Goal: Task Accomplishment & Management: Use online tool/utility

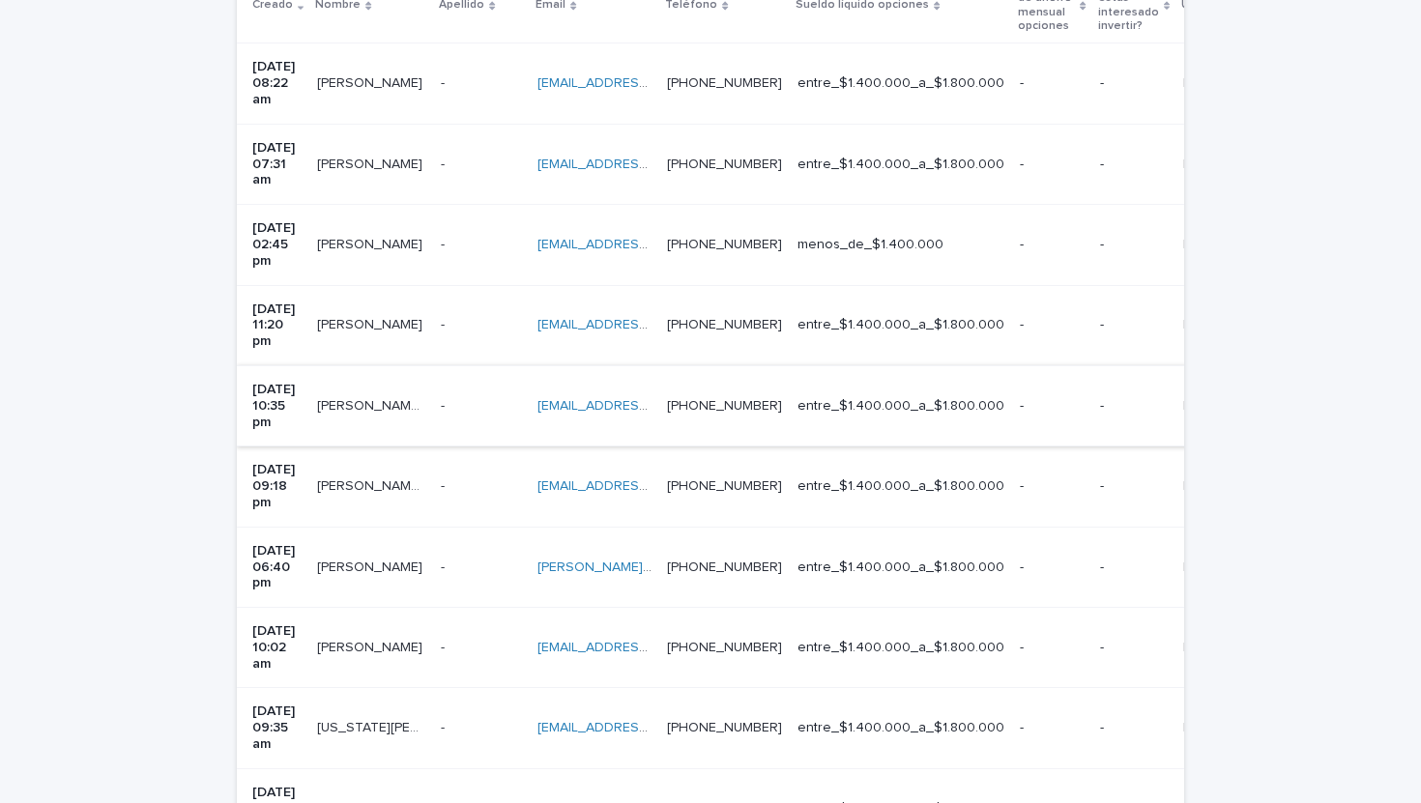
scroll to position [482, 0]
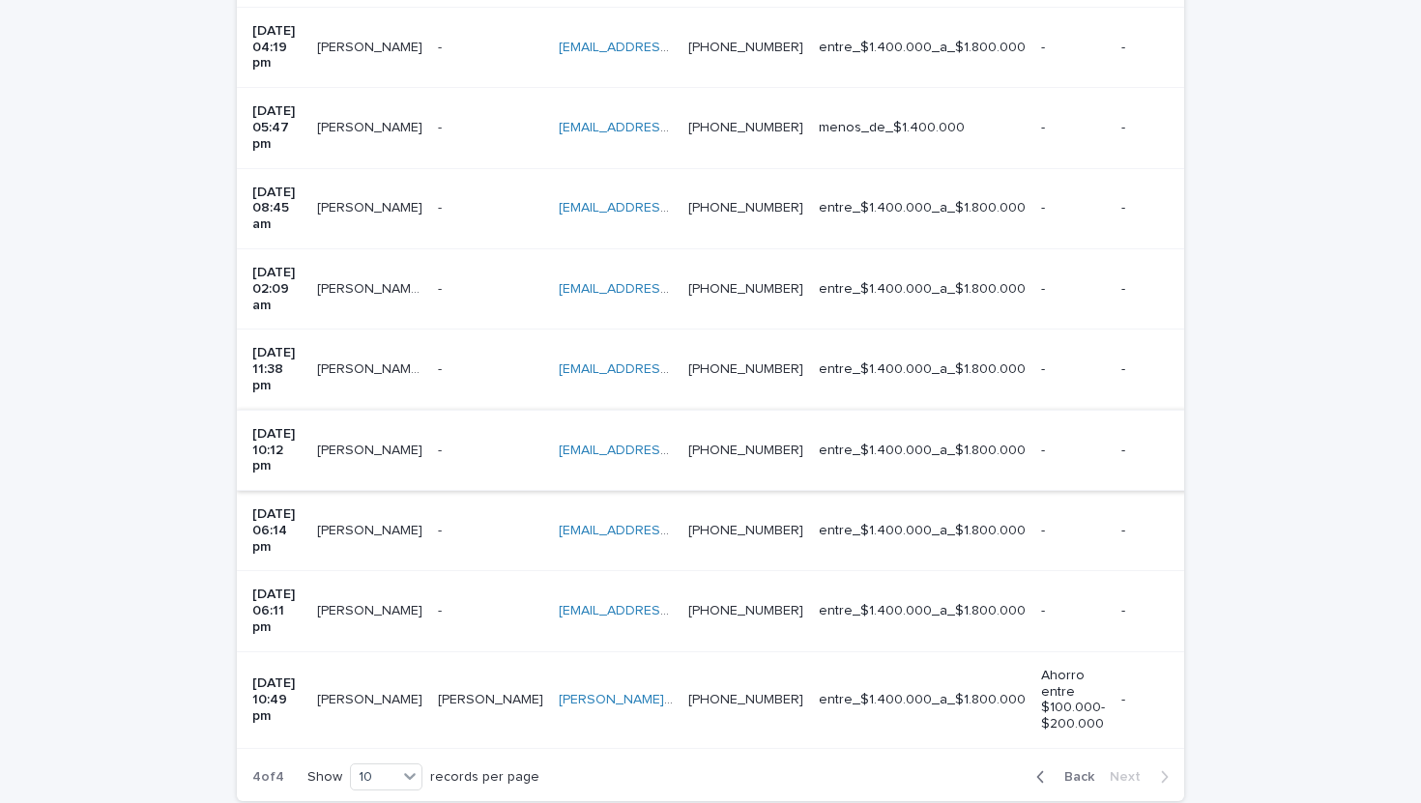
scroll to position [607, 0]
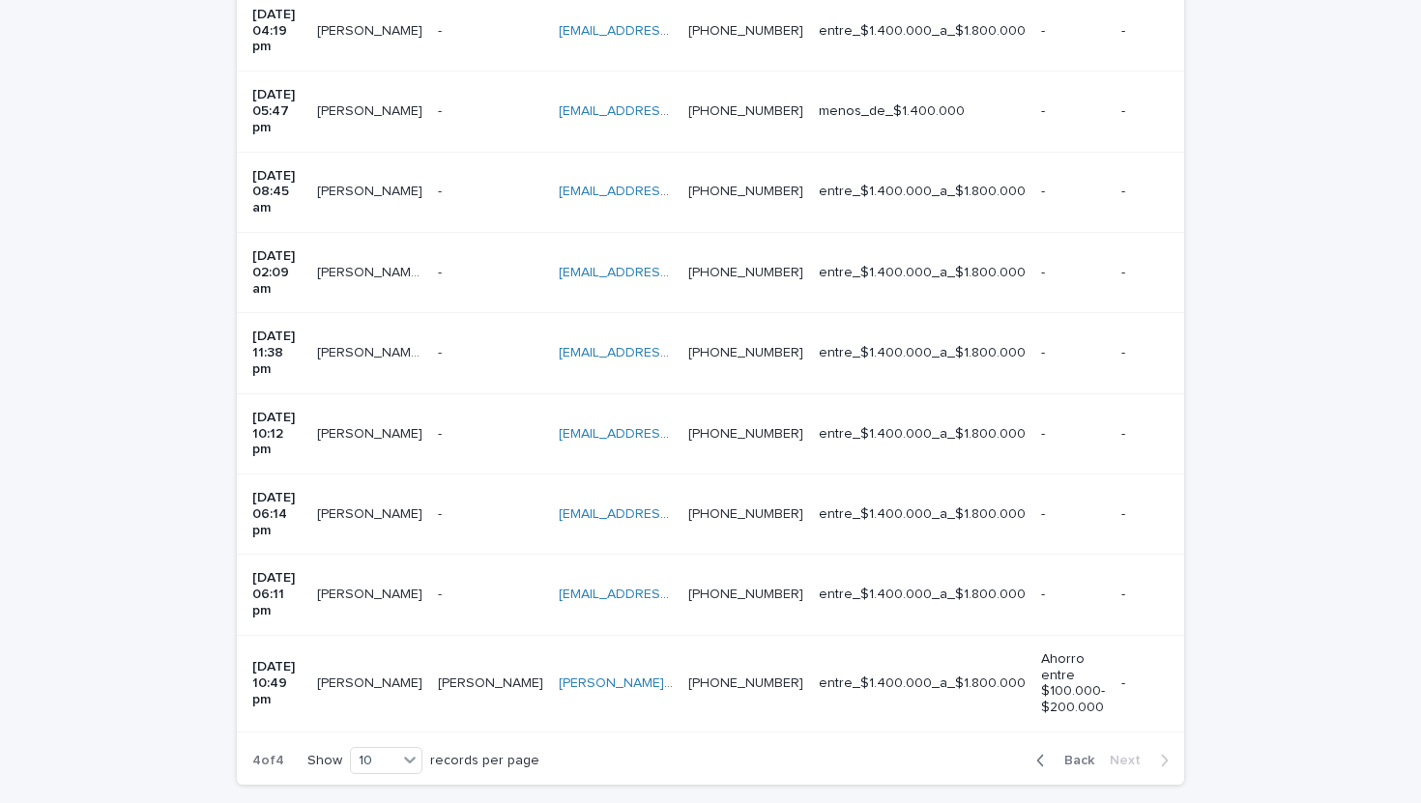
click at [1061, 754] on span "Back" at bounding box center [1074, 761] width 42 height 14
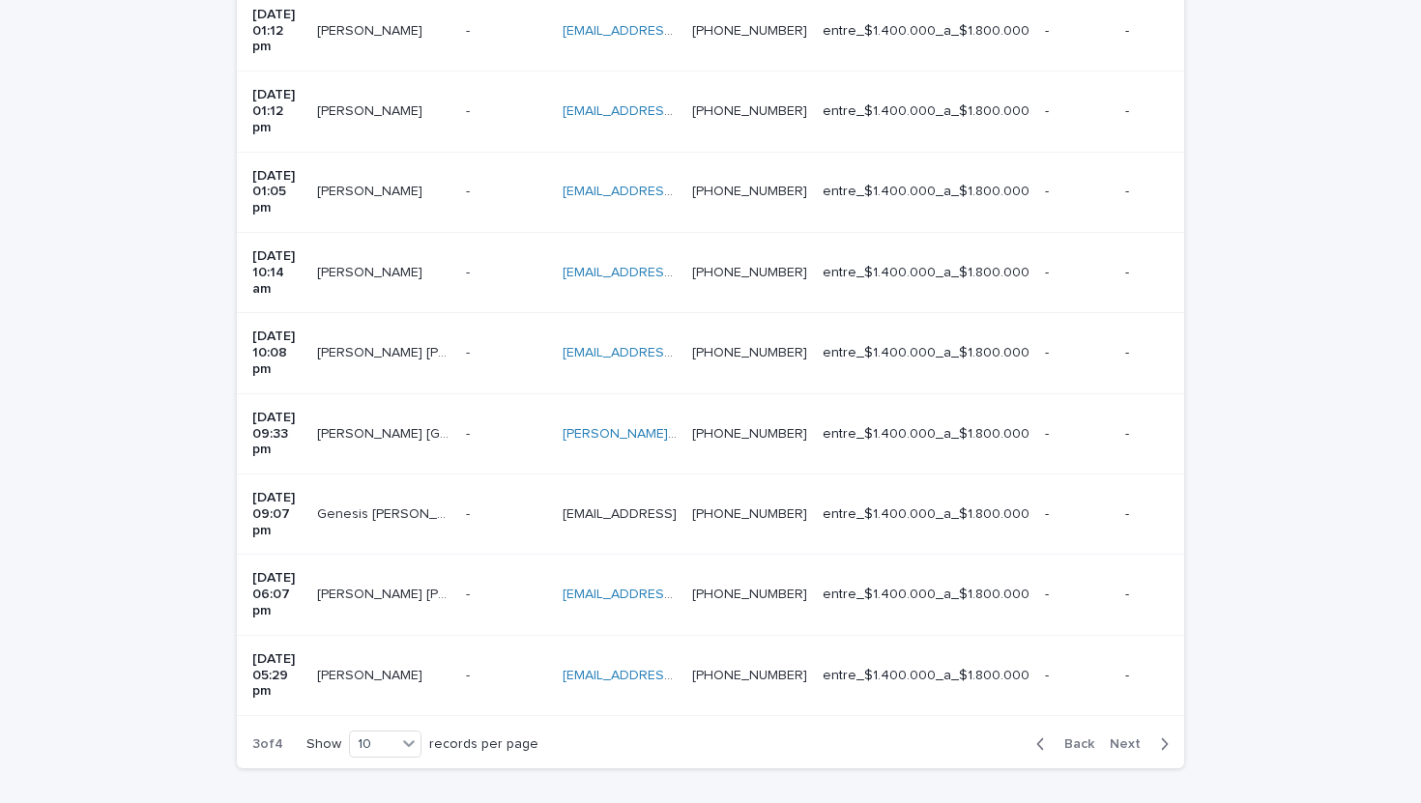
scroll to position [591, 0]
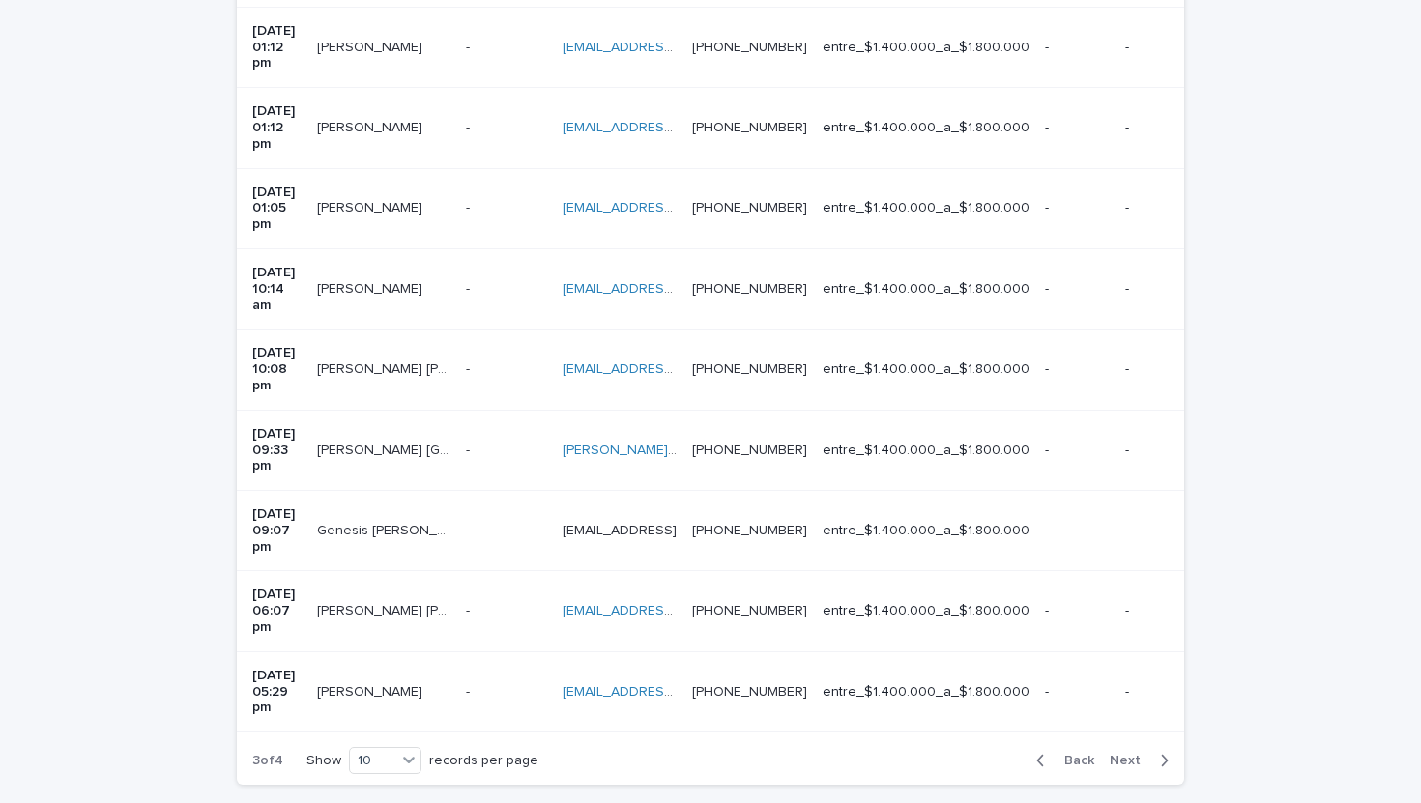
click at [1045, 752] on icon "button" at bounding box center [1040, 760] width 9 height 17
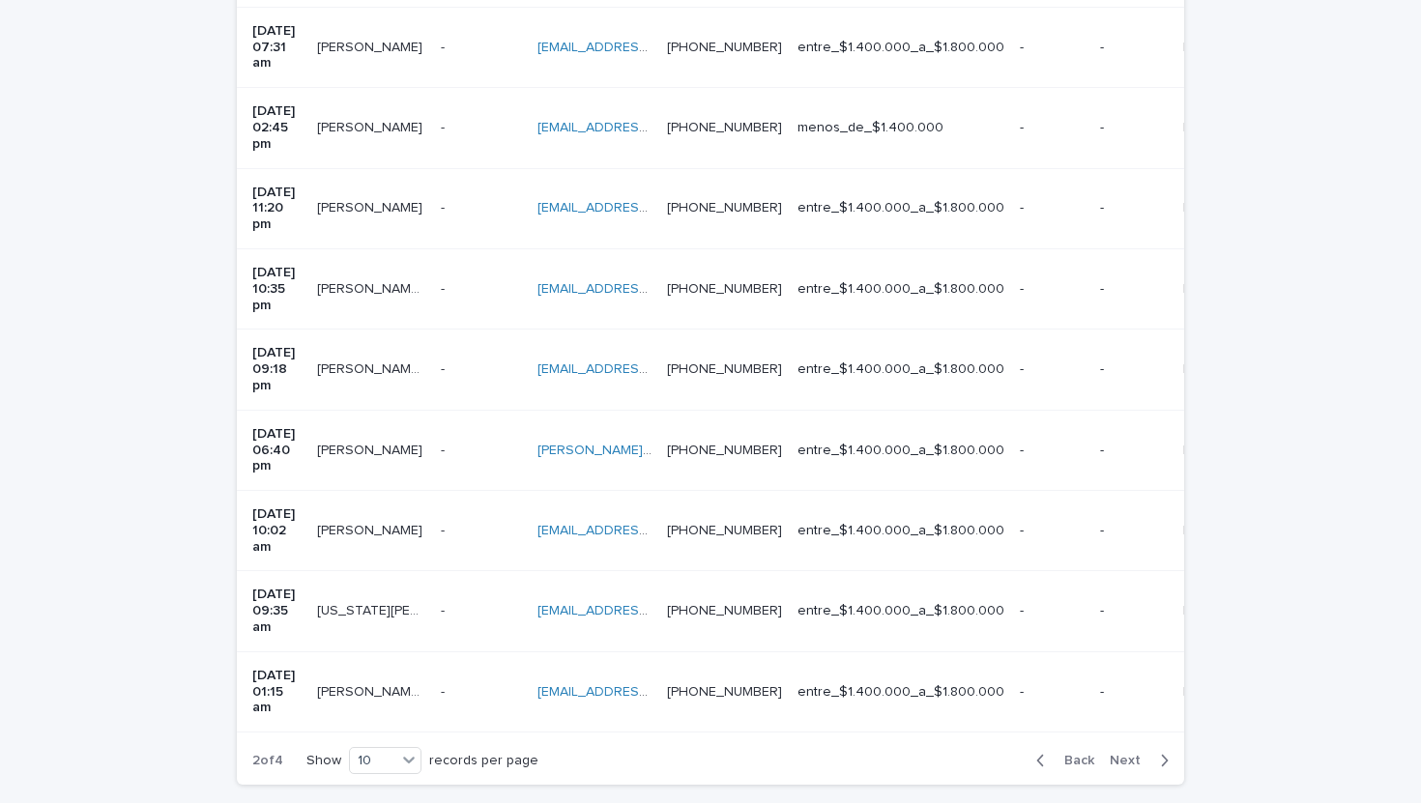
click at [1045, 752] on icon "button" at bounding box center [1040, 760] width 9 height 17
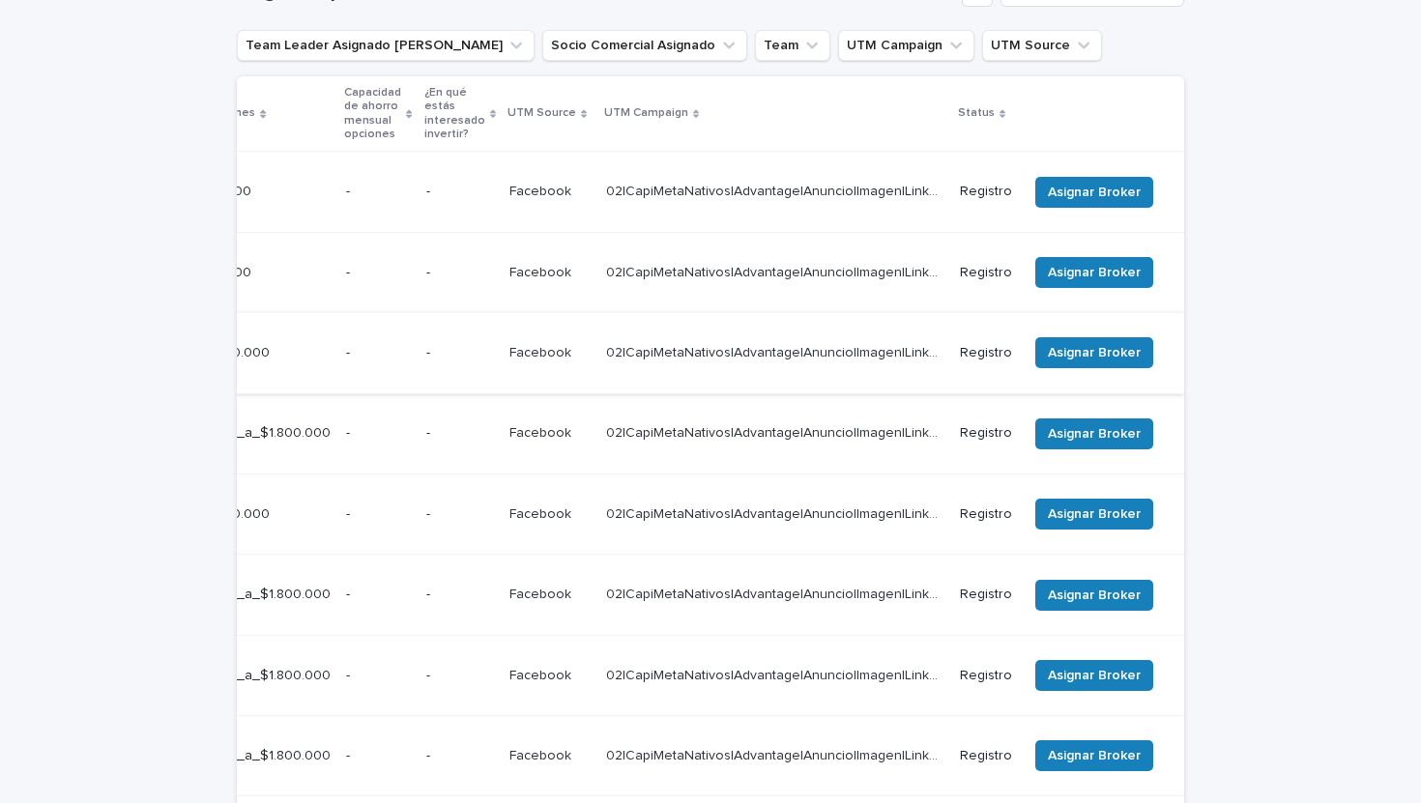
scroll to position [0, 712]
click at [1119, 343] on span "Asignar Broker" at bounding box center [1094, 352] width 93 height 19
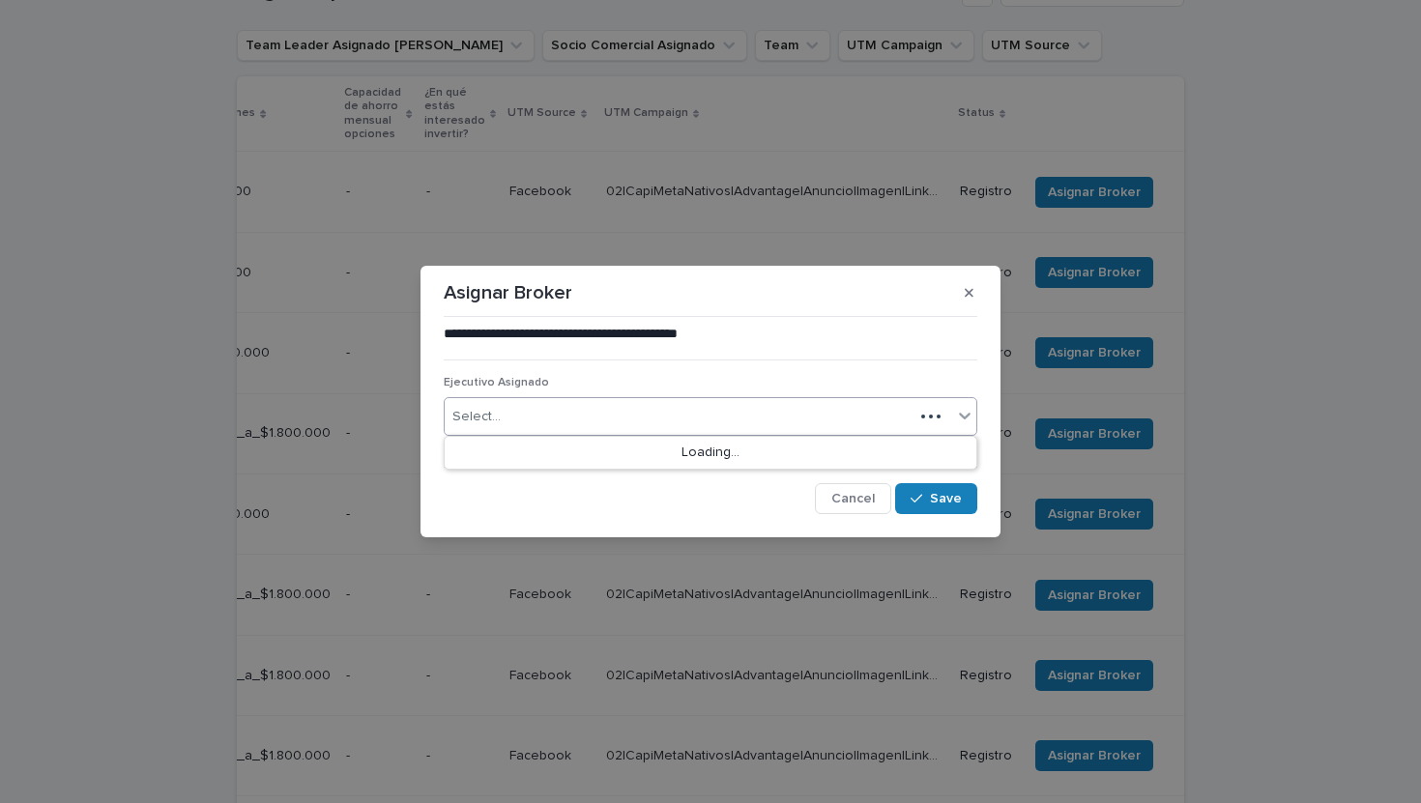
click at [736, 409] on div "Select..." at bounding box center [679, 417] width 469 height 32
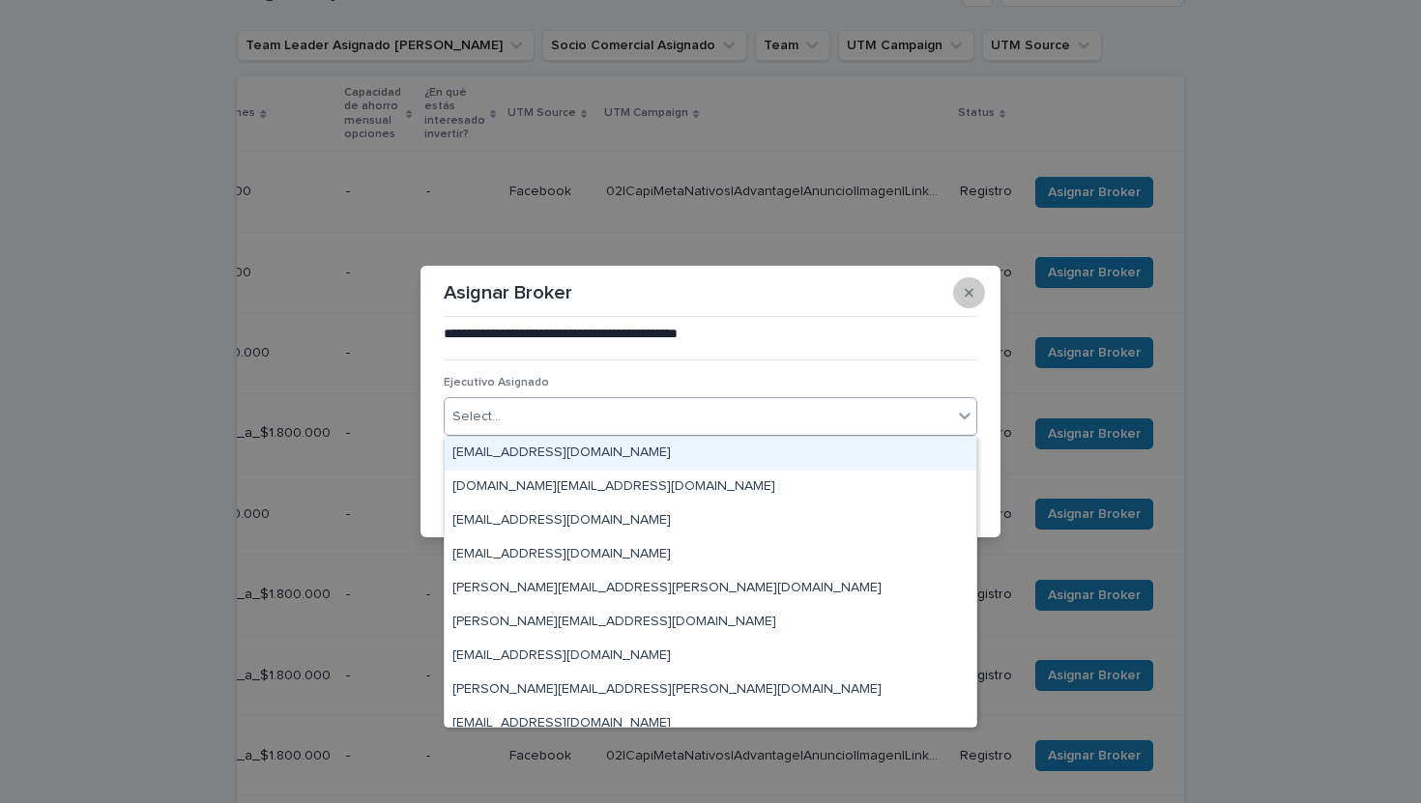
click at [963, 289] on button "button" at bounding box center [969, 292] width 32 height 31
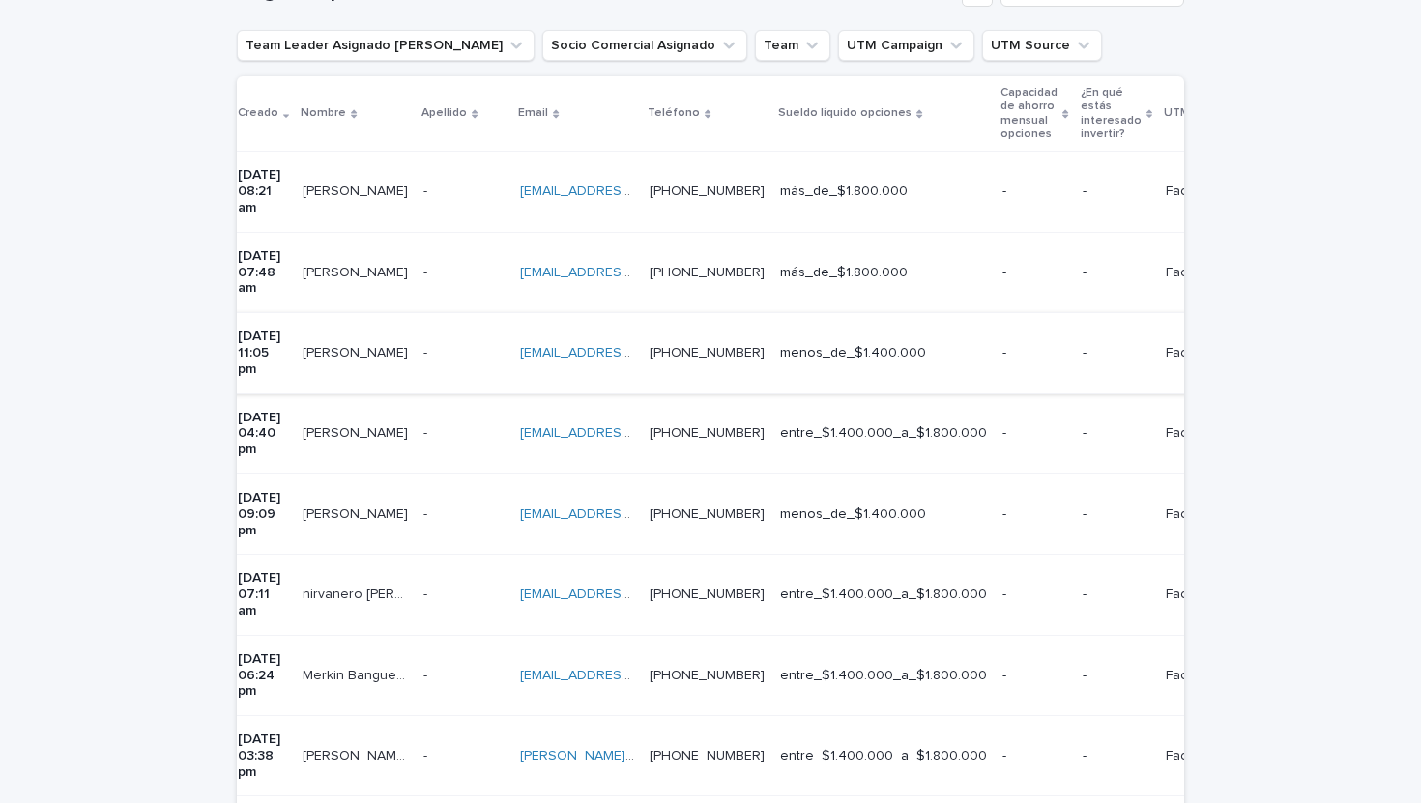
scroll to position [0, 0]
